Goal: Task Accomplishment & Management: Use online tool/utility

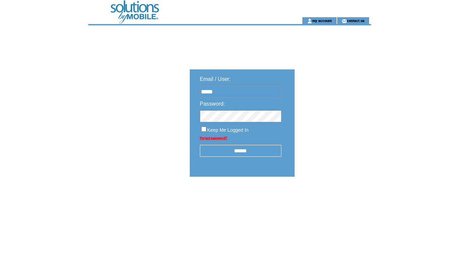
type input "**********"
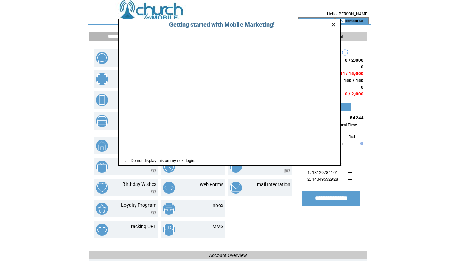
click at [335, 25] on link at bounding box center [335, 24] width 6 height 4
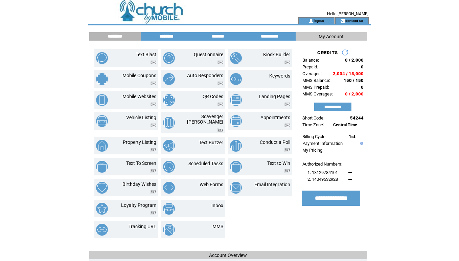
click at [166, 39] on input "********" at bounding box center [166, 37] width 51 height 6
